Goal: Find specific page/section: Find specific page/section

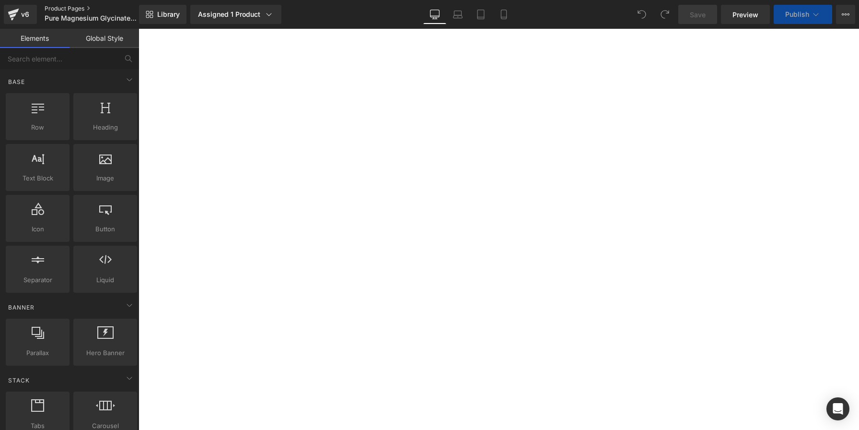
click at [64, 8] on link "Product Pages" at bounding box center [100, 9] width 110 height 8
click at [71, 9] on link "Product Pages" at bounding box center [100, 9] width 110 height 8
click at [484, 13] on icon at bounding box center [480, 14] width 7 height 9
click at [483, 21] on link "Tablet" at bounding box center [480, 14] width 23 height 19
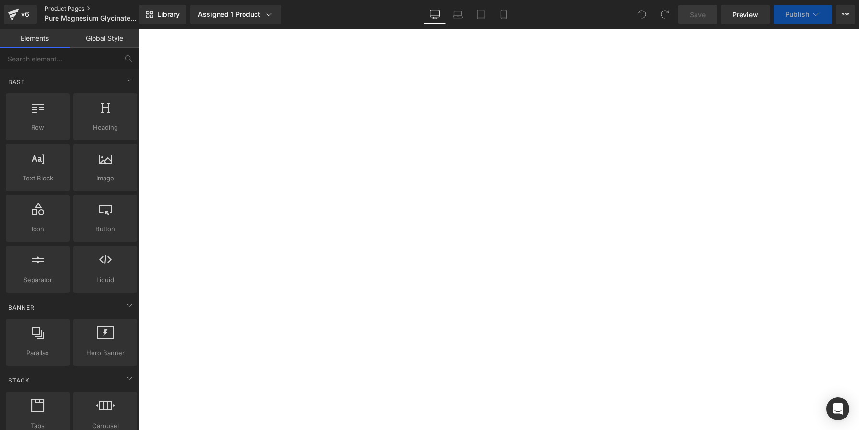
click at [63, 10] on link "Product Pages" at bounding box center [100, 9] width 110 height 8
click at [73, 10] on link "Product Pages" at bounding box center [100, 9] width 110 height 8
click at [747, 20] on link "Preview" at bounding box center [745, 14] width 49 height 19
click at [58, 10] on link "Product Pages" at bounding box center [100, 9] width 110 height 8
click at [72, 8] on link "Product Pages" at bounding box center [100, 9] width 110 height 8
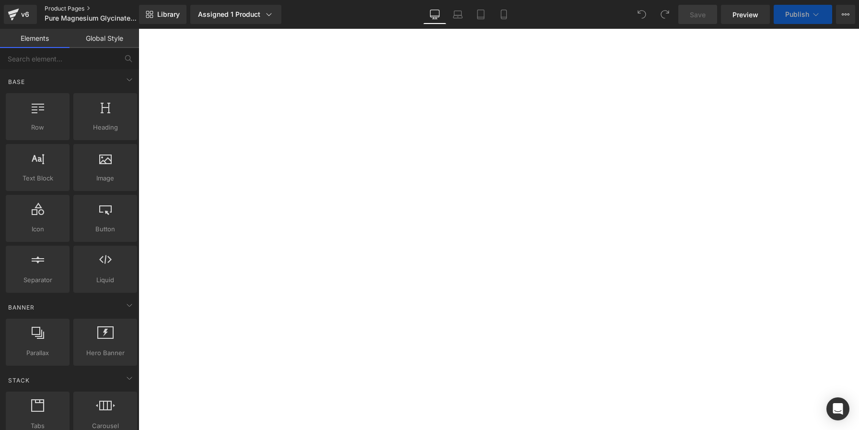
click at [72, 7] on link "Product Pages" at bounding box center [100, 9] width 110 height 8
click at [62, 9] on link "Product Pages" at bounding box center [100, 9] width 110 height 8
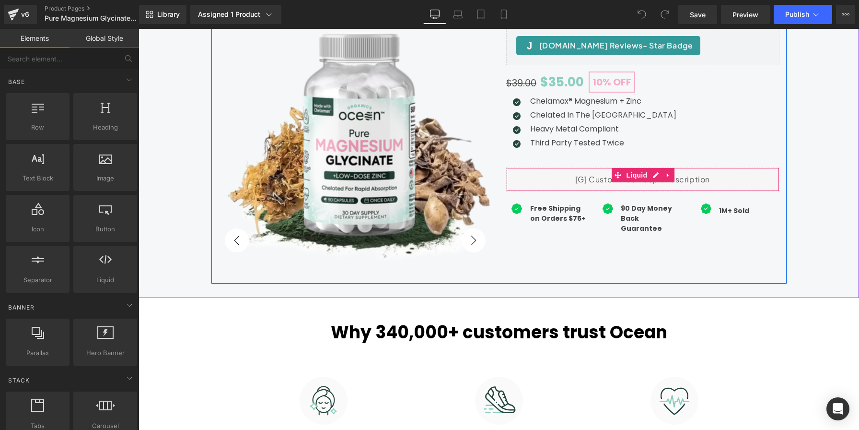
scroll to position [128, 0]
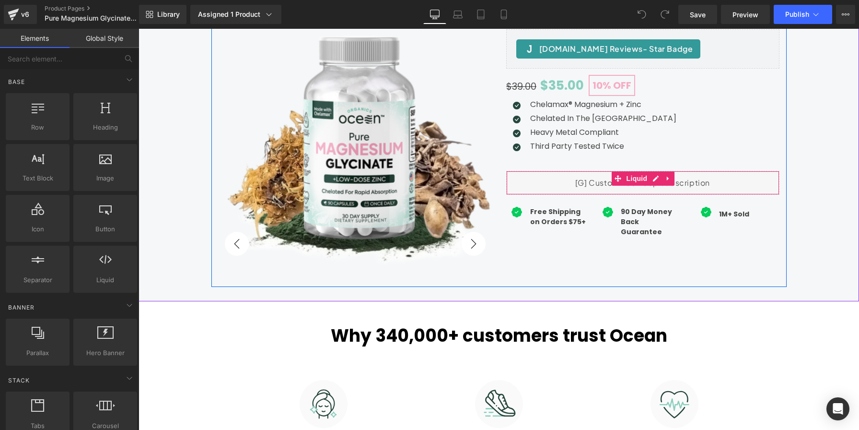
click at [696, 183] on div "Liquid" at bounding box center [642, 183] width 273 height 24
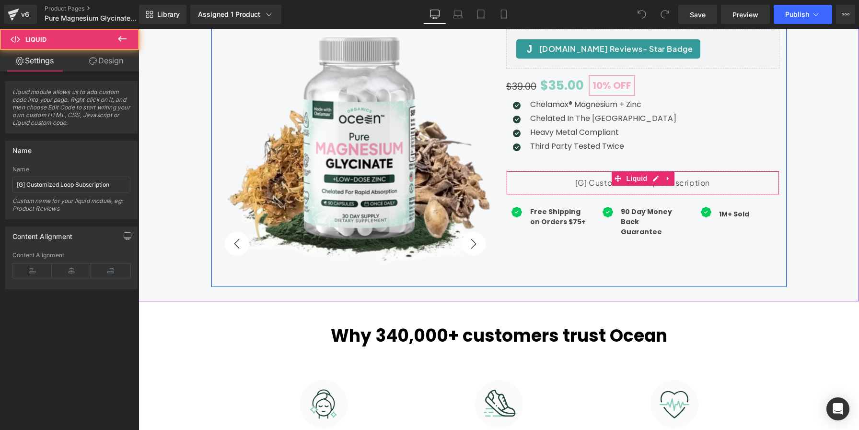
click at [696, 183] on div "Liquid" at bounding box center [642, 183] width 273 height 24
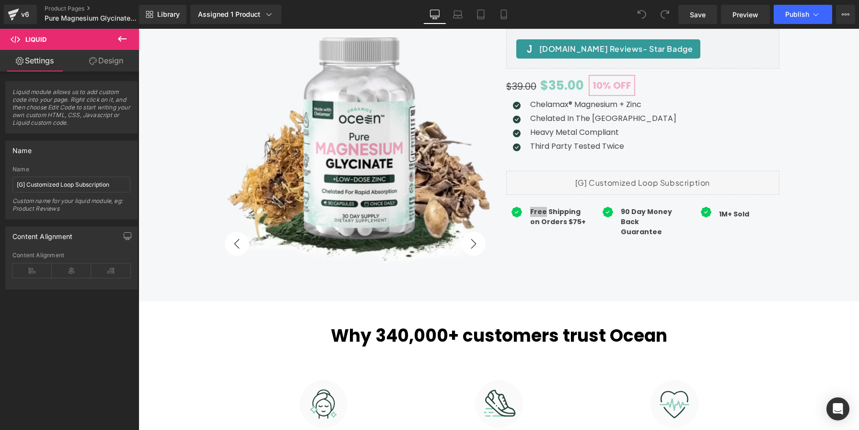
click at [121, 38] on icon at bounding box center [122, 39] width 12 height 12
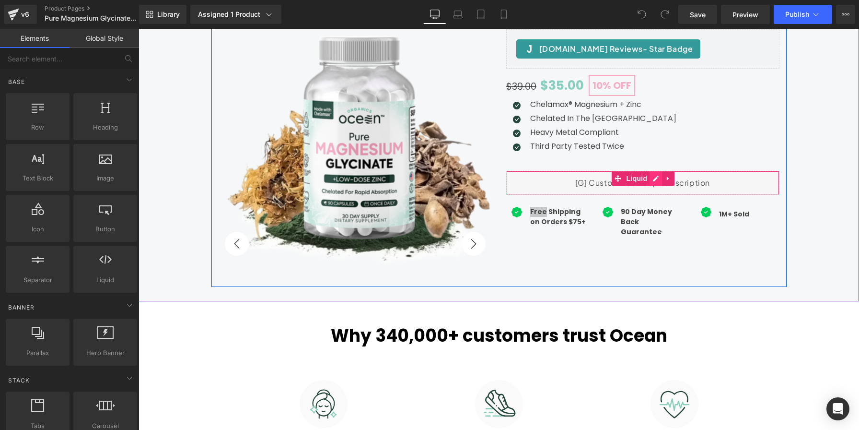
click at [654, 178] on div "Liquid" at bounding box center [642, 183] width 273 height 24
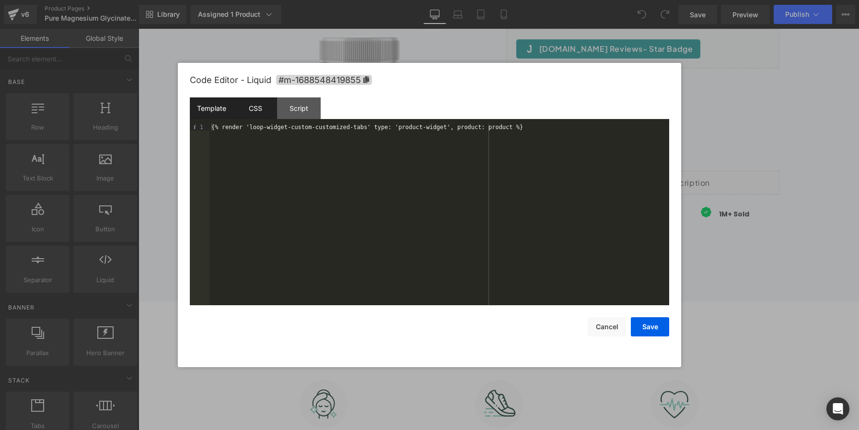
click at [251, 107] on div "CSS" at bounding box center [255, 108] width 44 height 22
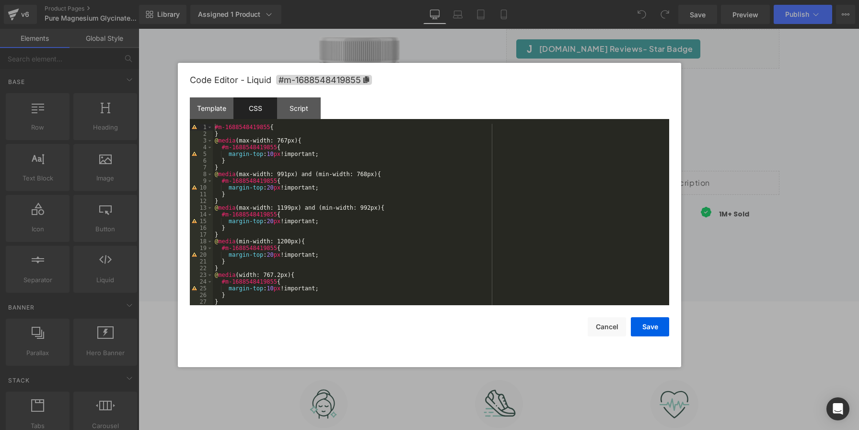
scroll to position [7, 0]
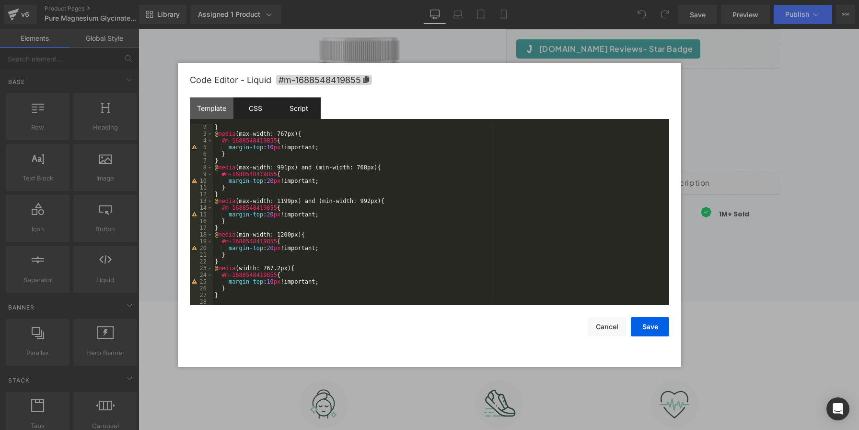
click at [305, 115] on div "Script" at bounding box center [299, 108] width 44 height 22
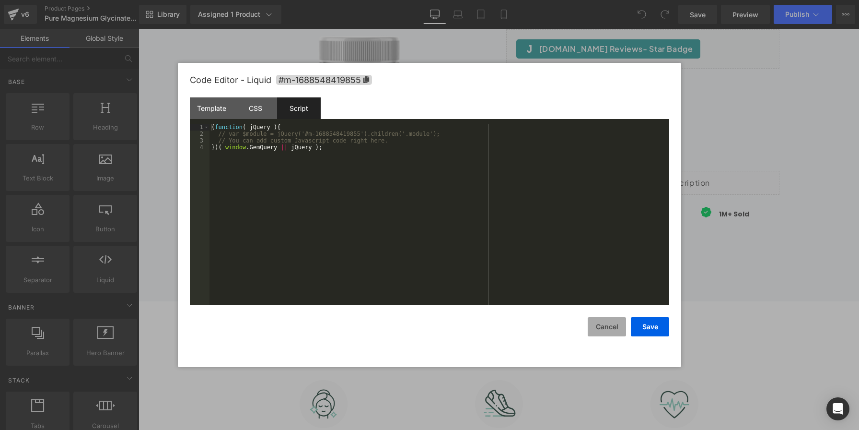
click at [609, 328] on button "Cancel" at bounding box center [607, 326] width 38 height 19
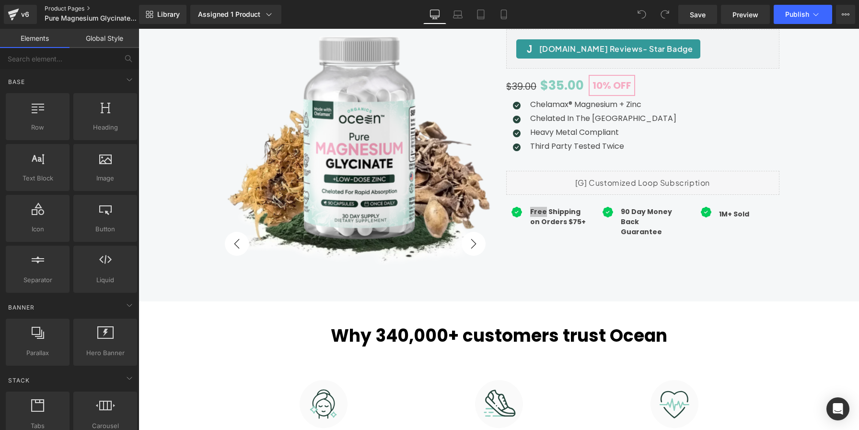
click at [66, 8] on link "Product Pages" at bounding box center [100, 9] width 110 height 8
